Goal: Transaction & Acquisition: Purchase product/service

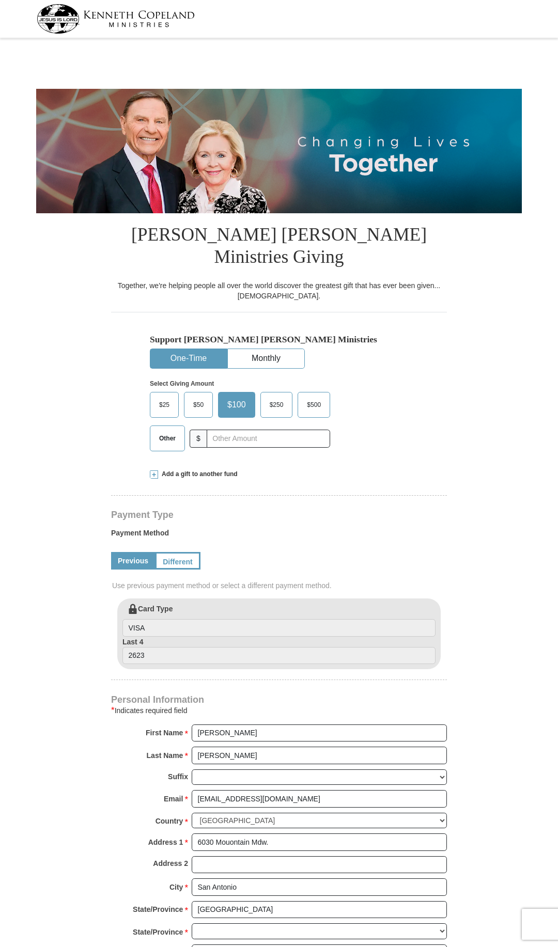
select select "[GEOGRAPHIC_DATA]"
click at [237, 427] on div "Other $" at bounding box center [240, 438] width 180 height 26
click at [240, 430] on input "text" at bounding box center [268, 439] width 115 height 18
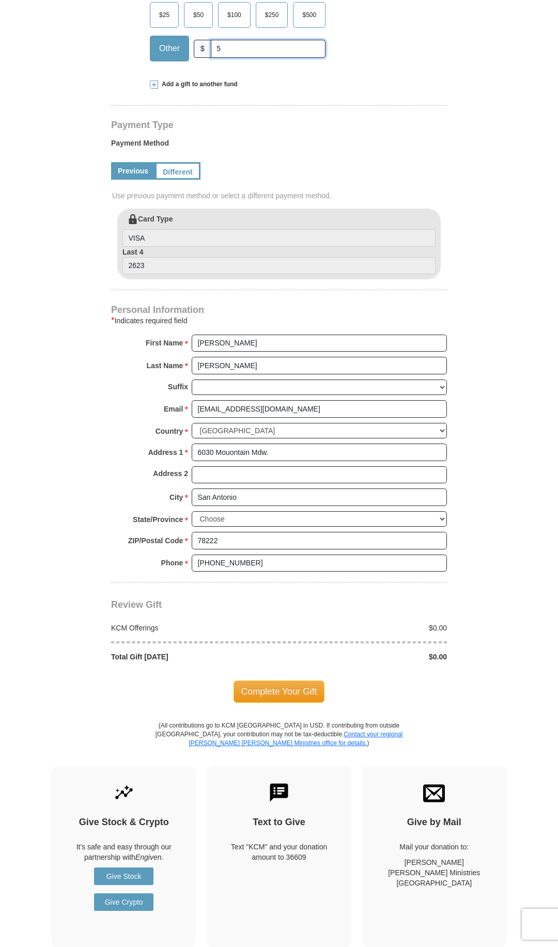
scroll to position [421, 0]
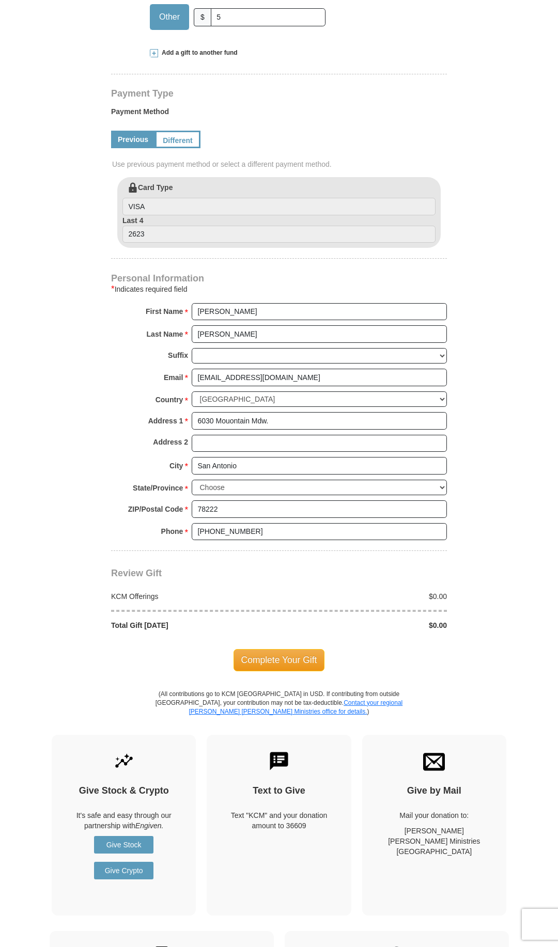
click at [470, 103] on form "[PERSON_NAME] [PERSON_NAME] Ministries Giving Together, we're helping people al…" at bounding box center [278, 177] width 485 height 1115
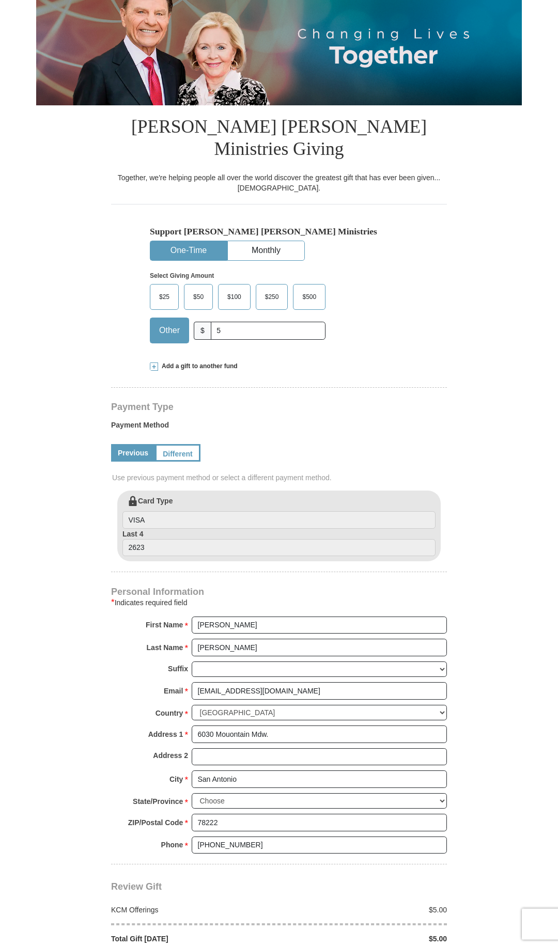
scroll to position [105, 0]
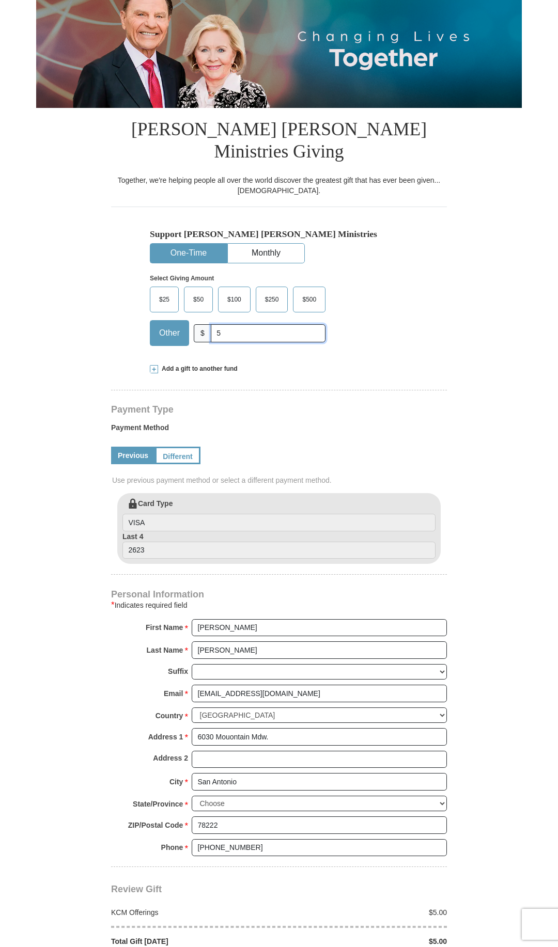
drag, startPoint x: 227, startPoint y: 309, endPoint x: 217, endPoint y: 312, distance: 10.3
click at [217, 324] on input "5" at bounding box center [268, 333] width 115 height 18
type input "10"
click at [502, 884] on form "[PERSON_NAME] [PERSON_NAME] Ministries Giving Together, we're helping people al…" at bounding box center [278, 493] width 485 height 1115
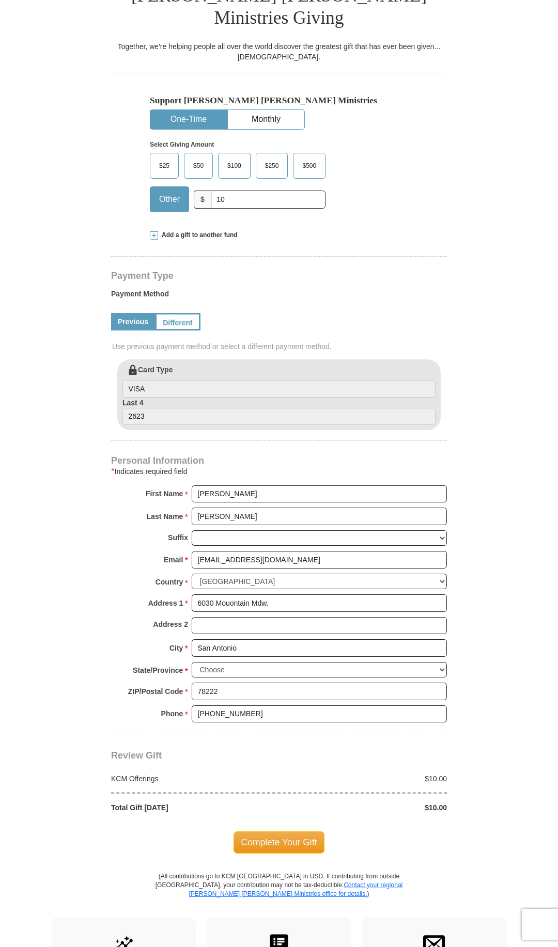
scroll to position [369, 0]
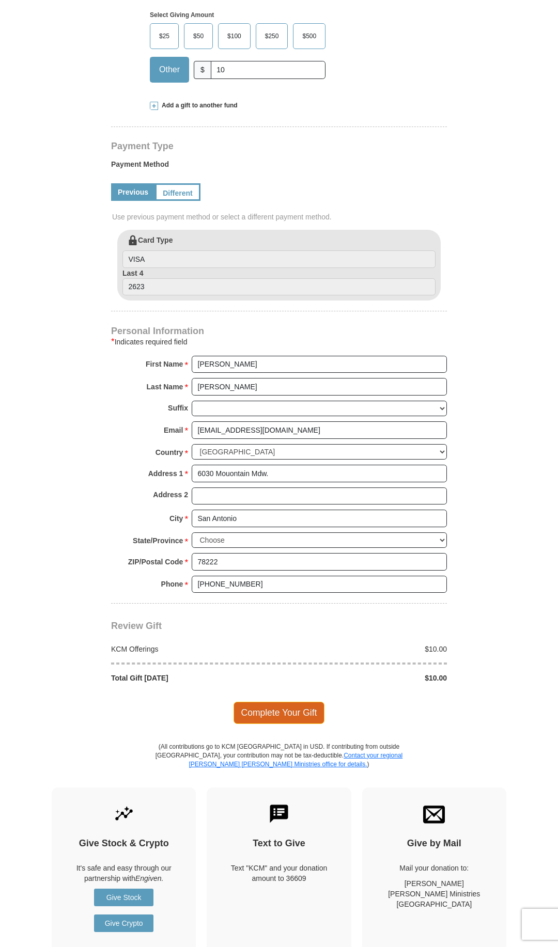
click at [280, 702] on span "Complete Your Gift" at bounding box center [278, 713] width 91 height 22
